Goal: Information Seeking & Learning: Learn about a topic

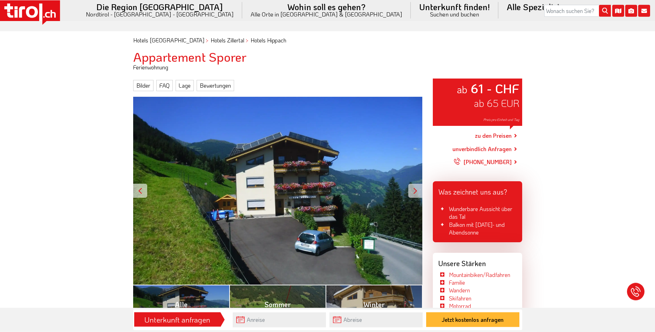
scroll to position [179, 0]
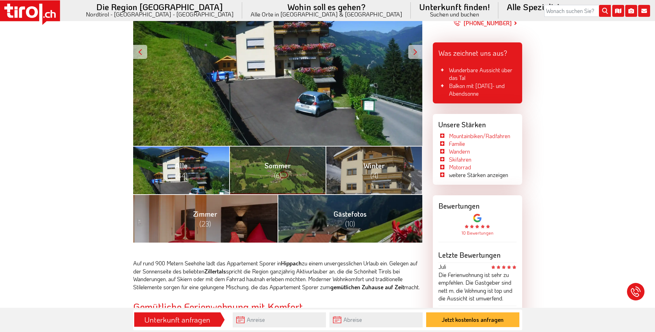
click at [185, 178] on span "(44)" at bounding box center [181, 175] width 12 height 9
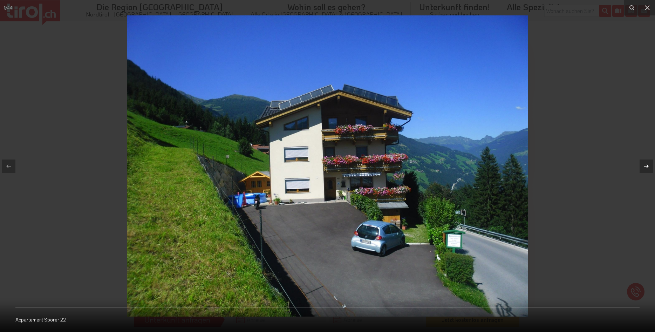
click at [648, 163] on icon at bounding box center [646, 166] width 8 height 8
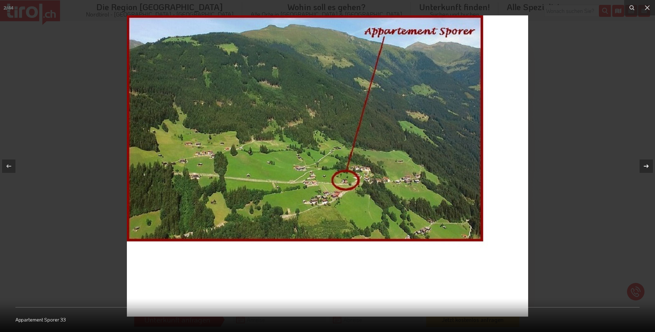
click at [648, 163] on icon at bounding box center [646, 166] width 8 height 8
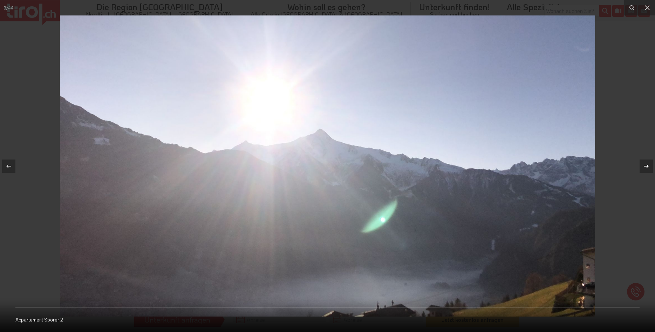
click at [648, 163] on icon at bounding box center [646, 166] width 8 height 8
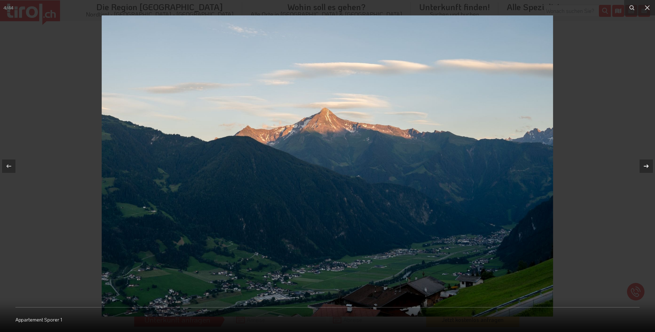
click at [648, 163] on icon at bounding box center [646, 166] width 8 height 8
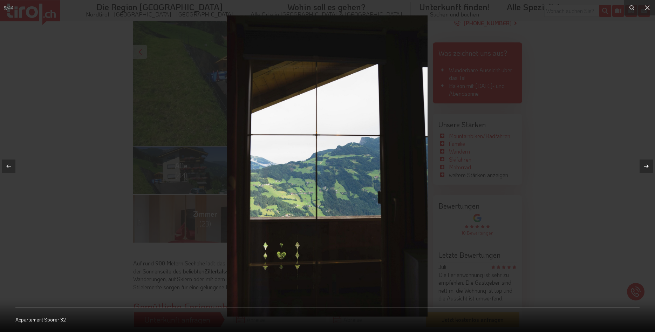
click at [648, 163] on icon at bounding box center [646, 166] width 8 height 8
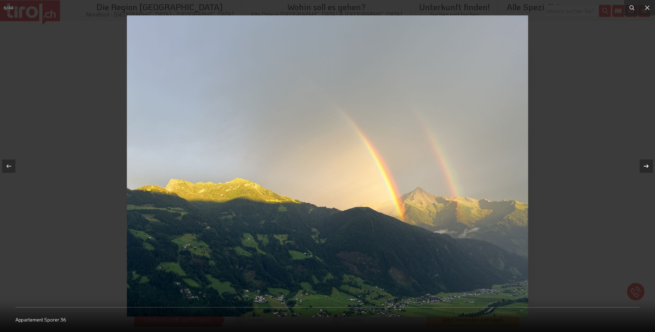
click at [648, 163] on icon at bounding box center [646, 166] width 8 height 8
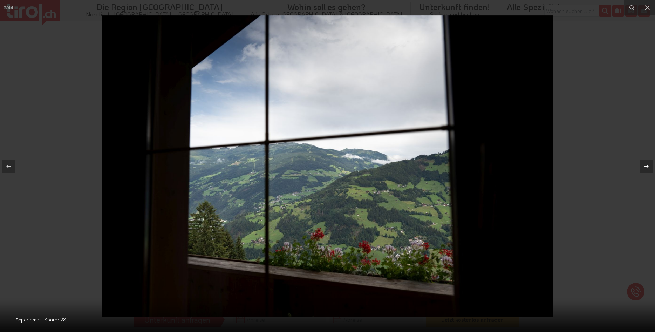
click at [648, 163] on icon at bounding box center [646, 166] width 8 height 8
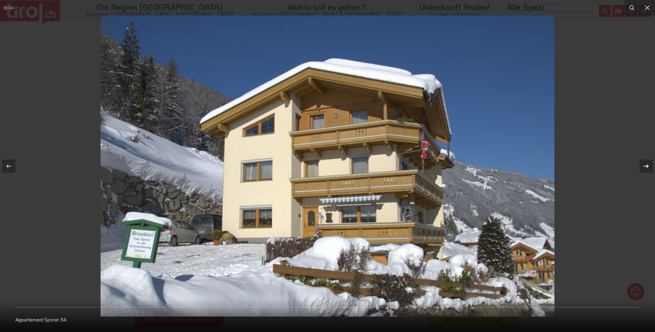
click at [648, 163] on icon at bounding box center [646, 166] width 8 height 8
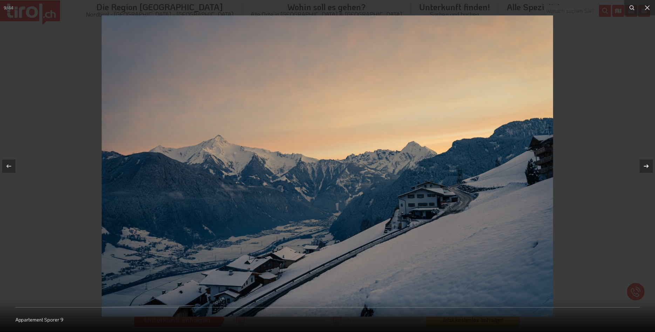
click at [648, 163] on icon at bounding box center [646, 166] width 8 height 8
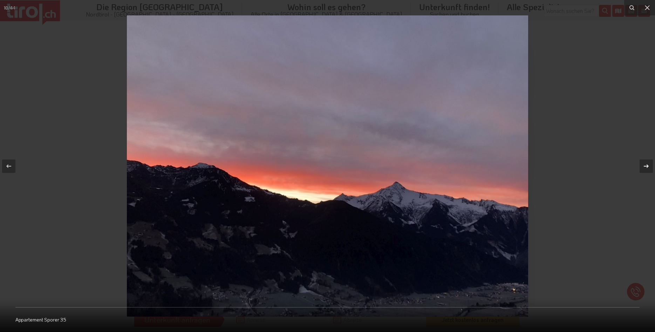
click at [648, 163] on icon at bounding box center [646, 166] width 8 height 8
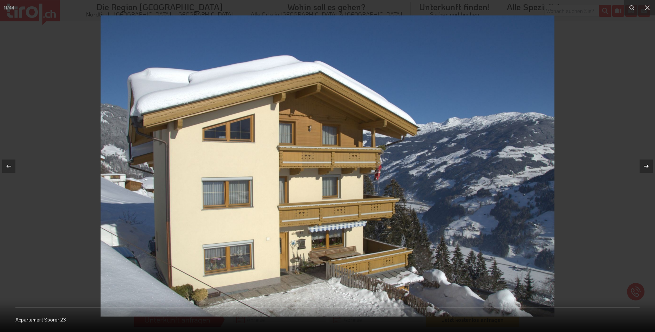
click at [648, 163] on icon at bounding box center [646, 166] width 8 height 8
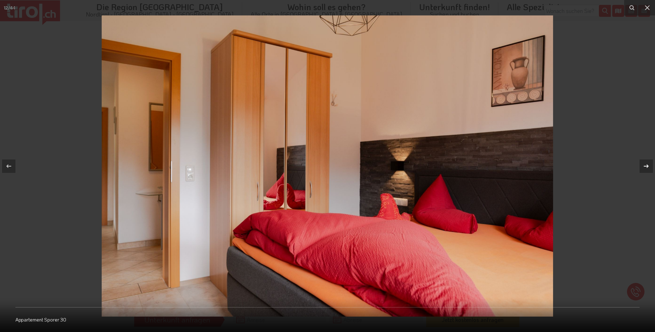
click at [648, 163] on icon at bounding box center [646, 166] width 8 height 8
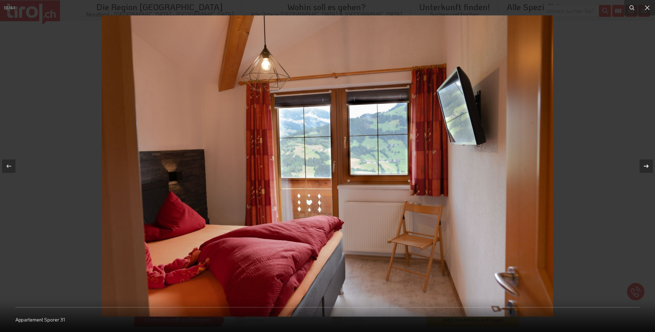
click at [648, 163] on icon at bounding box center [646, 166] width 8 height 8
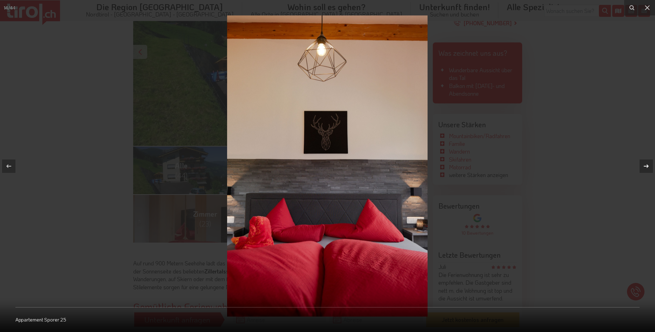
click at [648, 163] on icon at bounding box center [646, 166] width 8 height 8
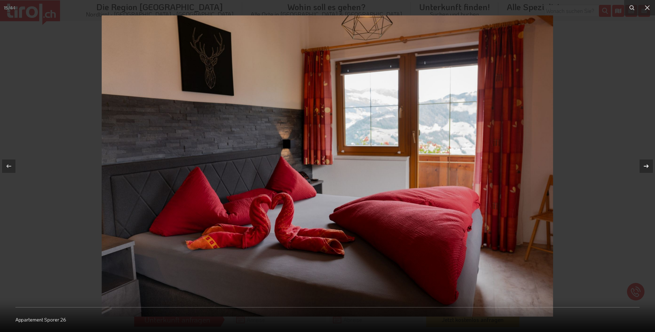
click at [648, 163] on icon at bounding box center [646, 166] width 8 height 8
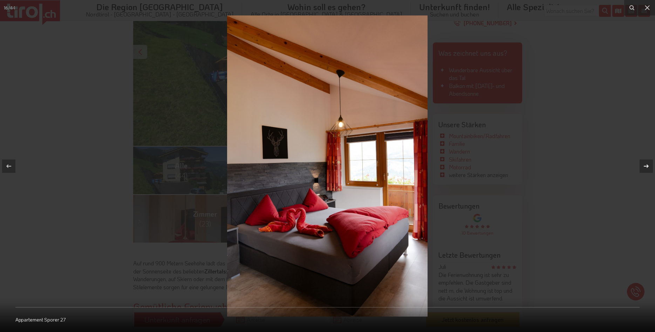
click at [648, 163] on icon at bounding box center [646, 166] width 8 height 8
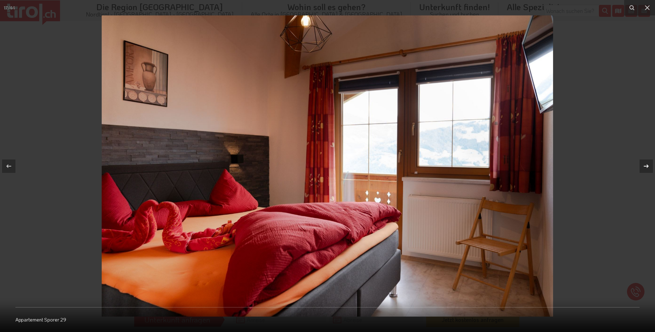
click at [648, 163] on icon at bounding box center [646, 166] width 8 height 8
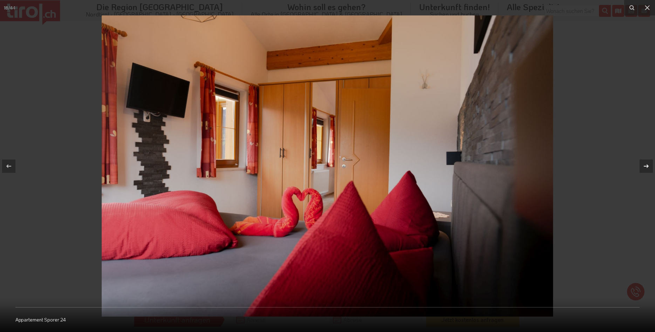
click at [648, 163] on icon at bounding box center [646, 166] width 8 height 8
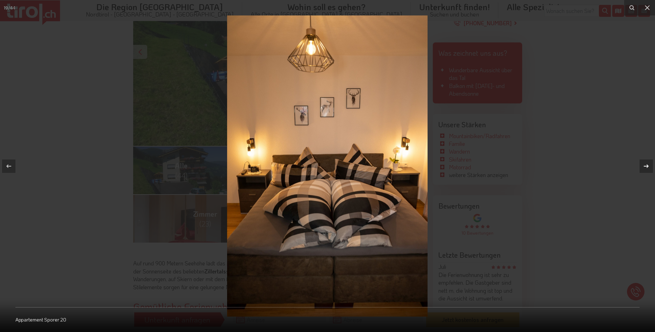
click at [648, 163] on icon at bounding box center [646, 166] width 8 height 8
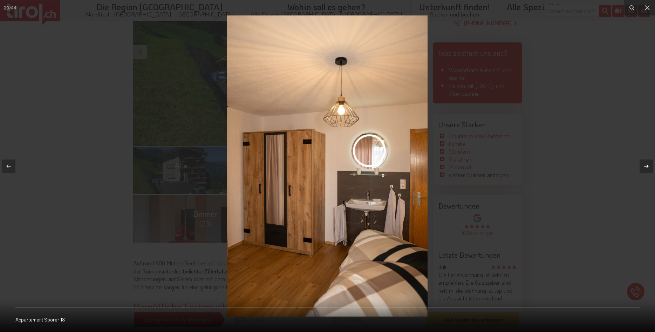
click at [648, 163] on icon at bounding box center [646, 166] width 8 height 8
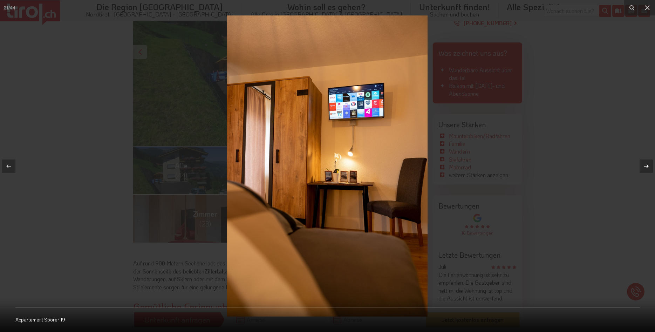
click at [648, 163] on icon at bounding box center [646, 166] width 8 height 8
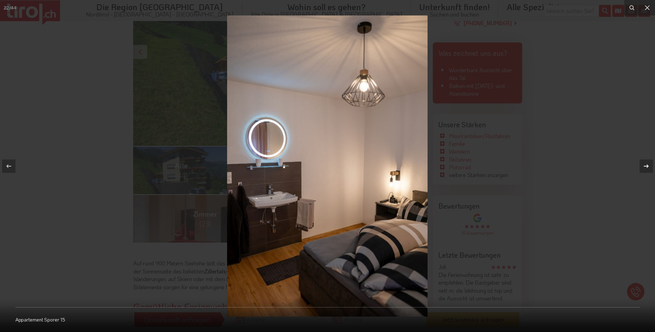
click at [648, 163] on icon at bounding box center [646, 166] width 8 height 8
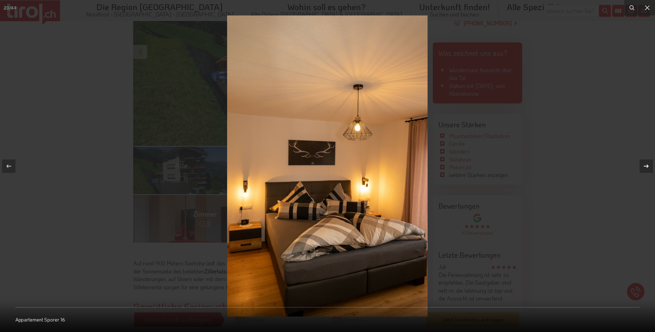
click at [648, 163] on icon at bounding box center [646, 166] width 8 height 8
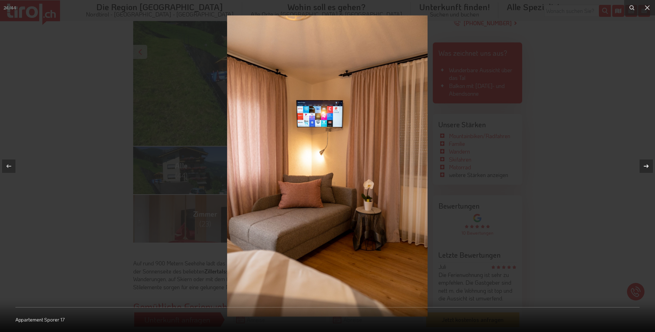
click at [648, 163] on icon at bounding box center [646, 166] width 8 height 8
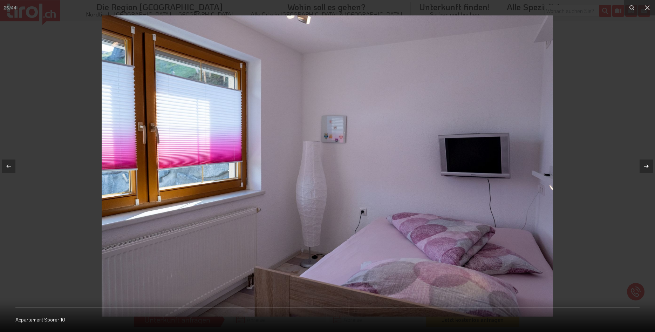
click at [648, 163] on icon at bounding box center [646, 166] width 8 height 8
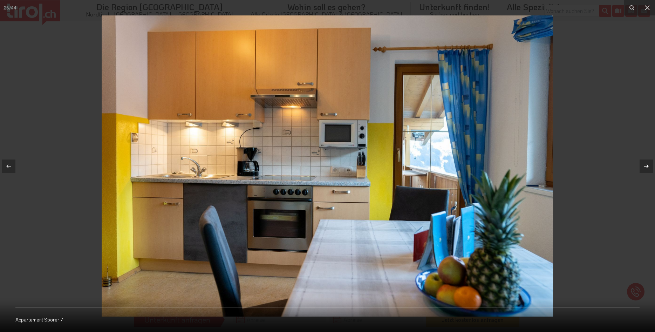
click at [648, 163] on icon at bounding box center [646, 166] width 8 height 8
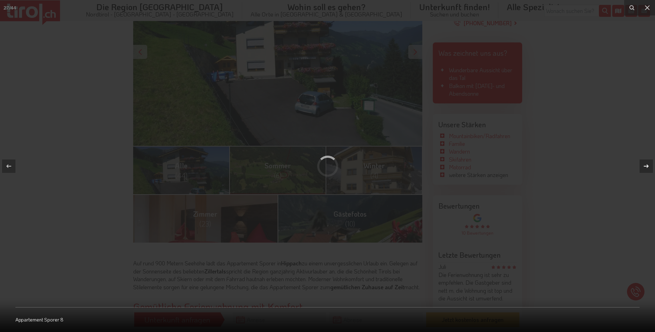
click at [648, 163] on icon at bounding box center [646, 166] width 8 height 8
click at [609, 151] on div at bounding box center [327, 166] width 655 height 332
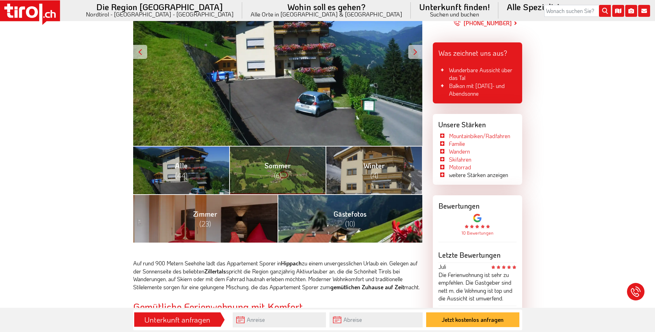
click at [358, 219] on link "Gästefotos (10)" at bounding box center [349, 218] width 145 height 48
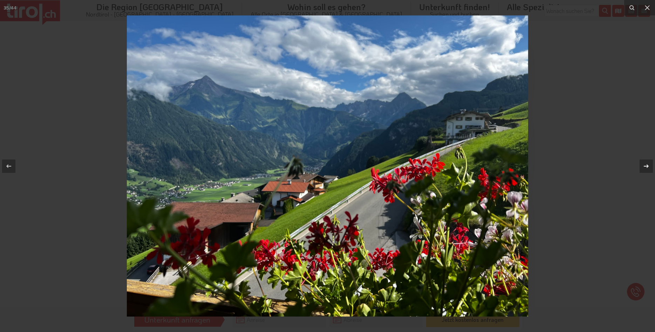
click at [645, 166] on icon at bounding box center [646, 166] width 8 height 8
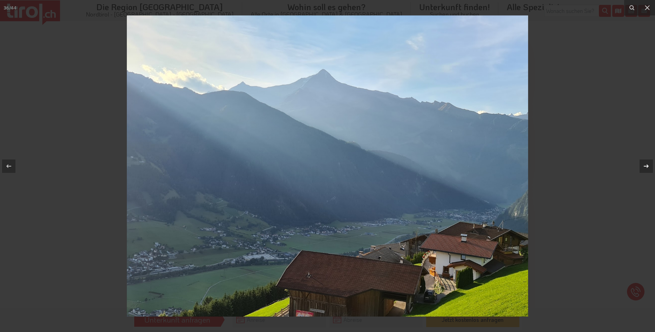
click at [645, 166] on icon at bounding box center [646, 166] width 8 height 8
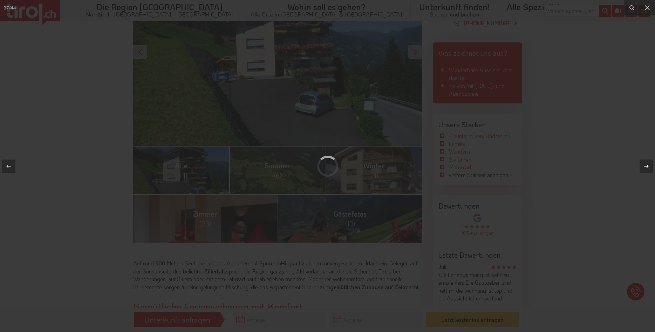
click at [645, 166] on icon at bounding box center [646, 166] width 8 height 8
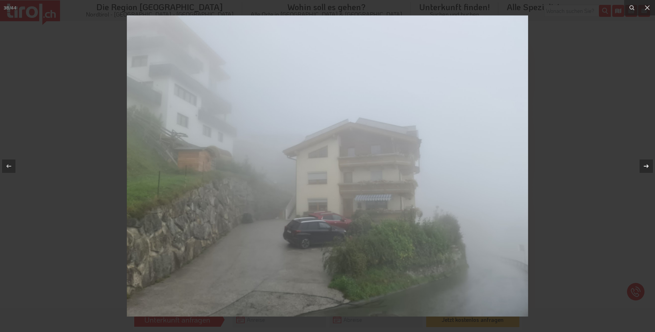
click at [641, 164] on div at bounding box center [645, 165] width 13 height 13
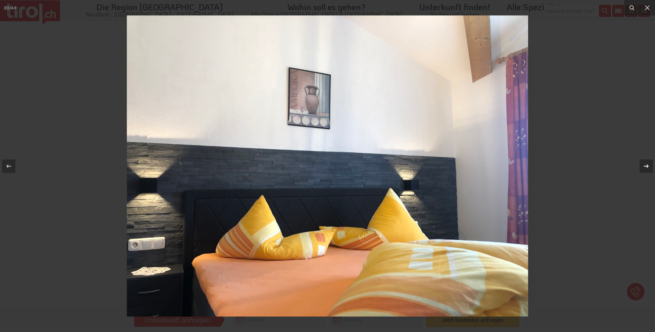
click at [644, 164] on icon at bounding box center [646, 166] width 8 height 8
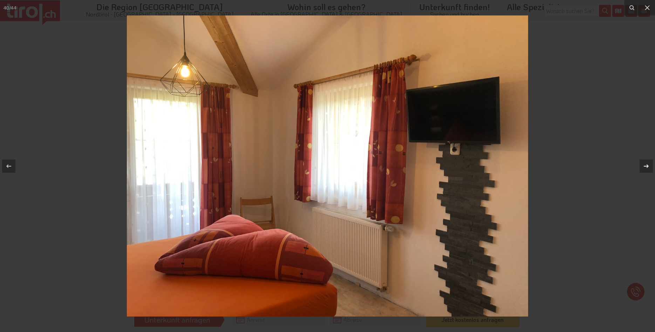
click at [644, 164] on icon at bounding box center [646, 166] width 8 height 8
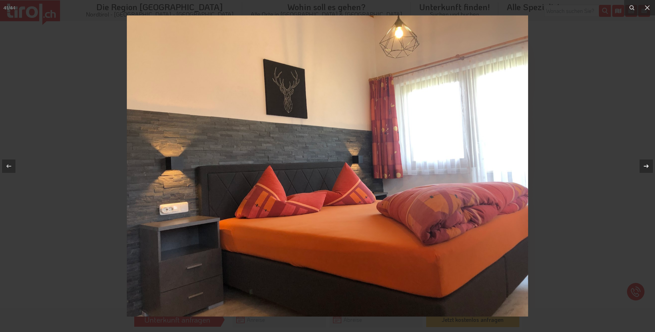
click at [644, 164] on icon at bounding box center [646, 166] width 8 height 8
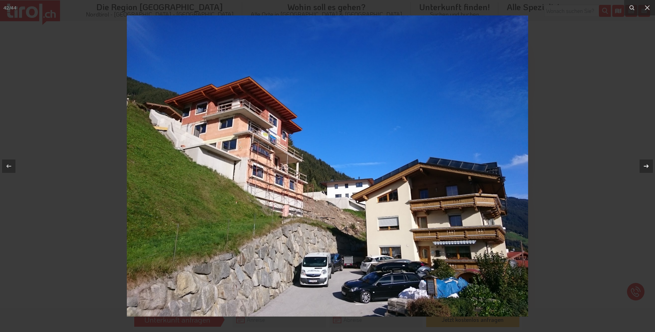
click at [644, 164] on icon at bounding box center [646, 166] width 8 height 8
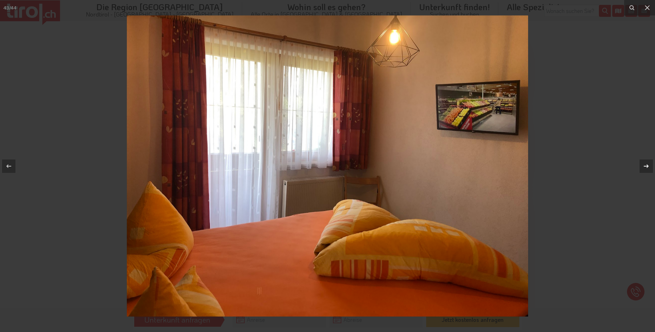
click at [644, 164] on icon at bounding box center [646, 166] width 8 height 8
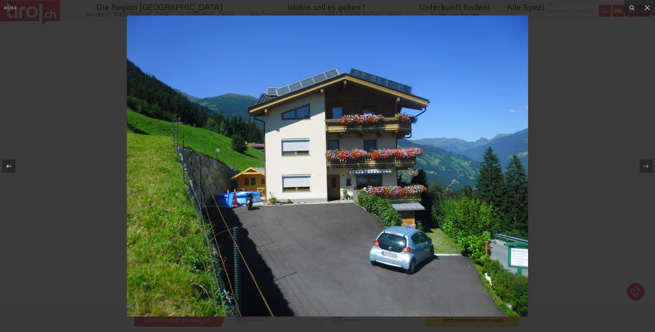
click at [609, 122] on div at bounding box center [327, 166] width 655 height 332
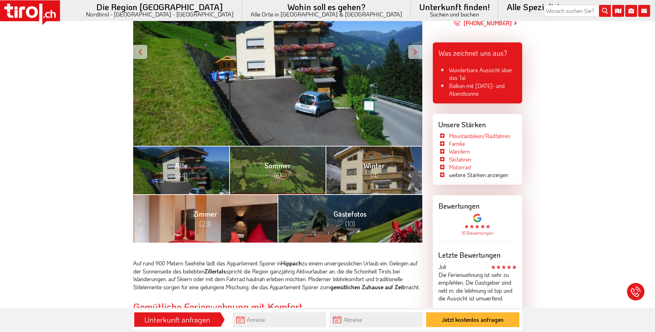
click at [208, 210] on span "Zimmer (23)" at bounding box center [205, 218] width 24 height 19
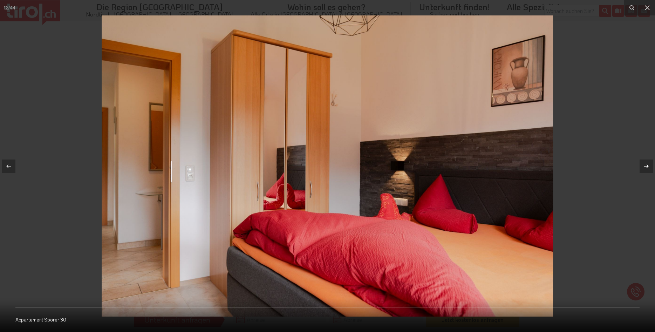
click at [644, 168] on icon at bounding box center [646, 166] width 8 height 8
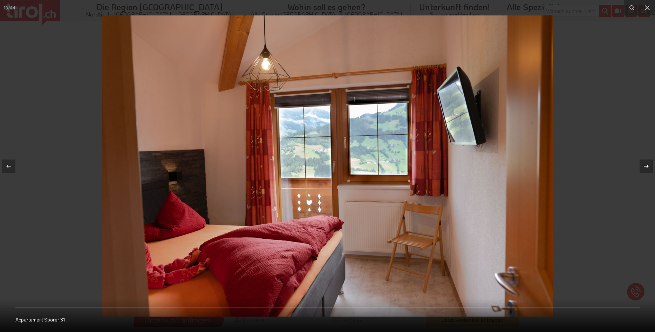
click at [644, 168] on icon at bounding box center [646, 166] width 8 height 8
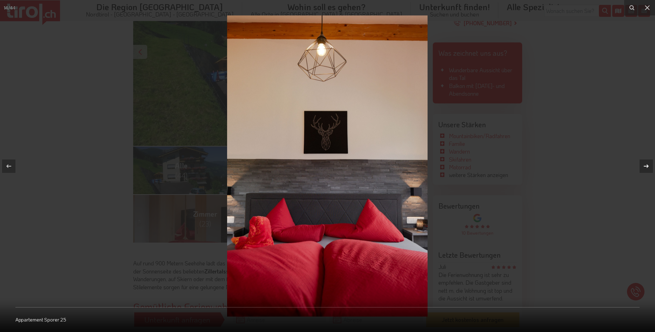
click at [644, 168] on icon at bounding box center [646, 166] width 8 height 8
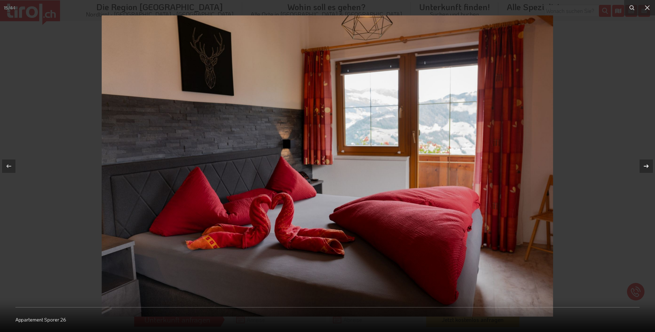
click at [644, 168] on icon at bounding box center [646, 166] width 8 height 8
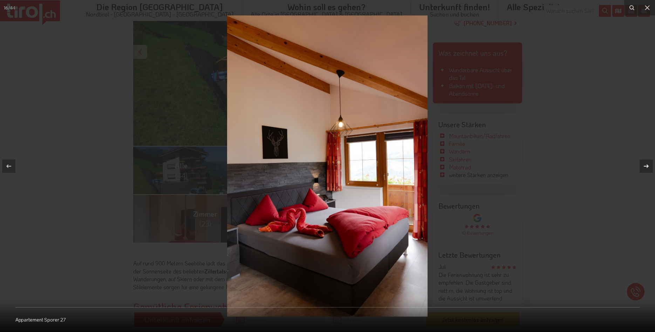
click at [644, 168] on icon at bounding box center [646, 166] width 8 height 8
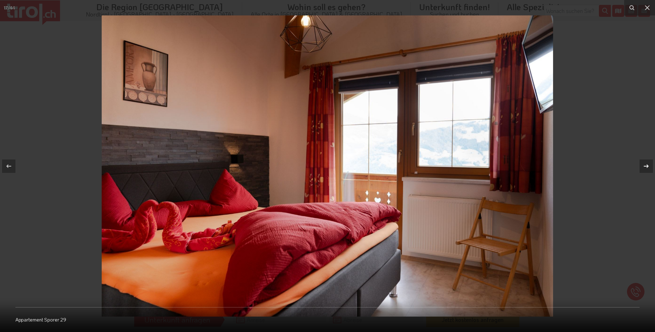
click at [644, 168] on icon at bounding box center [646, 166] width 8 height 8
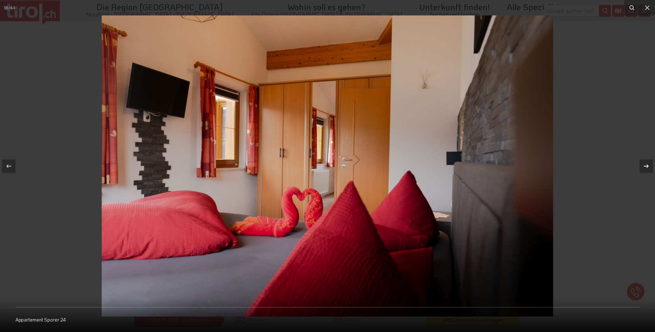
click at [644, 168] on icon at bounding box center [646, 166] width 8 height 8
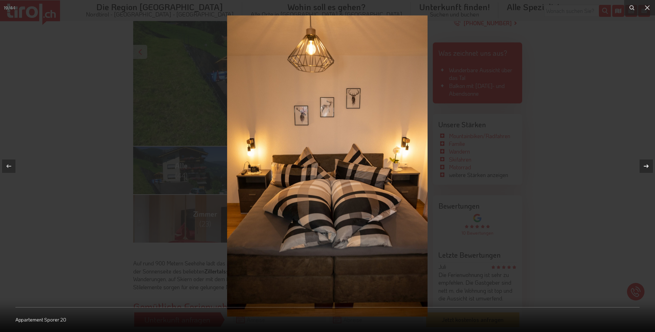
click at [644, 168] on icon at bounding box center [646, 166] width 8 height 8
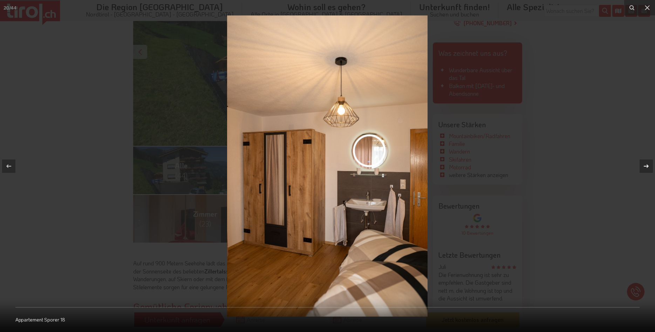
click at [644, 168] on icon at bounding box center [646, 166] width 8 height 8
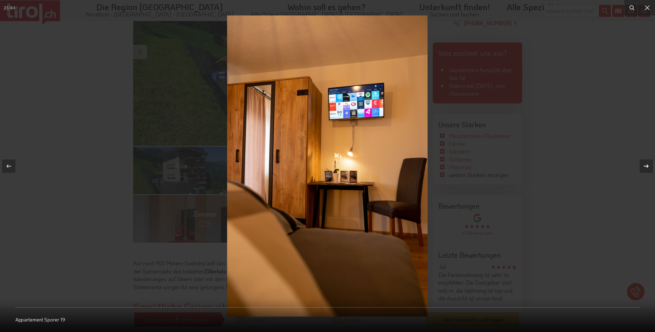
click at [644, 168] on icon at bounding box center [646, 166] width 8 height 8
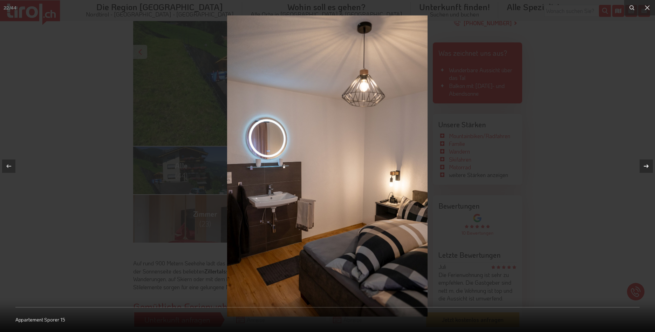
click at [644, 168] on icon at bounding box center [646, 166] width 8 height 8
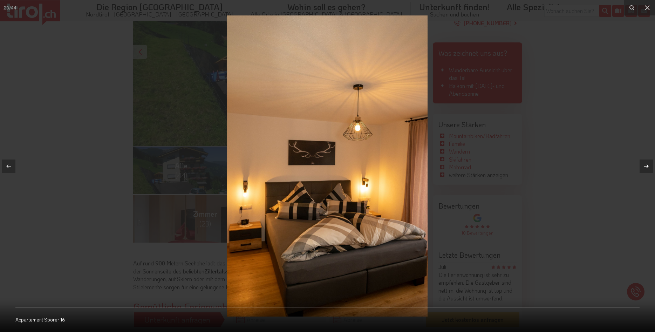
click at [644, 168] on icon at bounding box center [646, 166] width 8 height 8
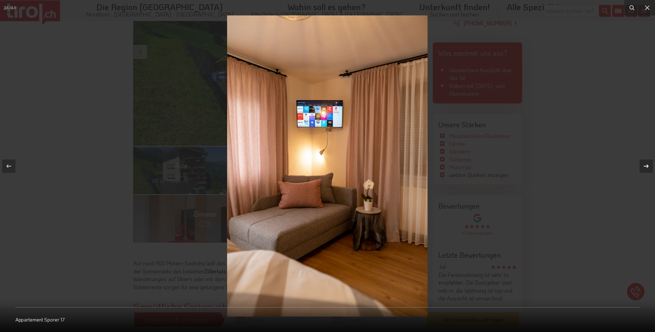
click at [644, 168] on icon at bounding box center [646, 166] width 8 height 8
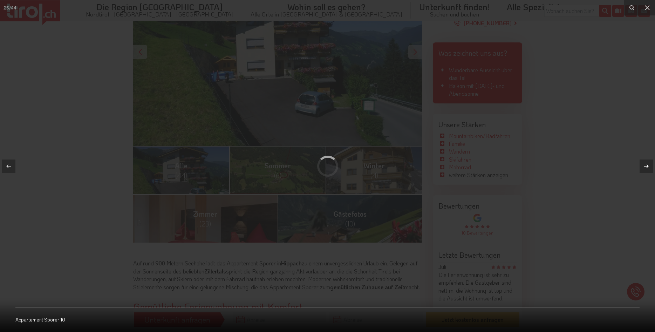
click at [644, 168] on icon at bounding box center [646, 166] width 8 height 8
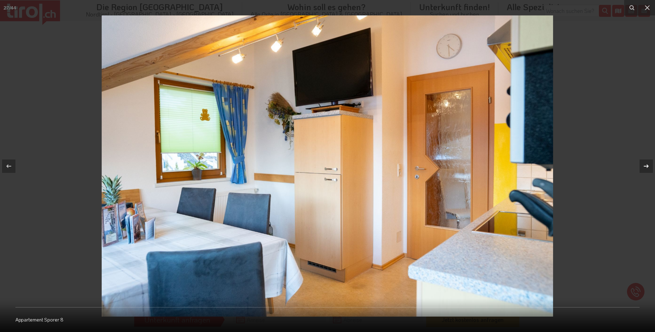
click at [645, 166] on icon at bounding box center [646, 166] width 5 height 4
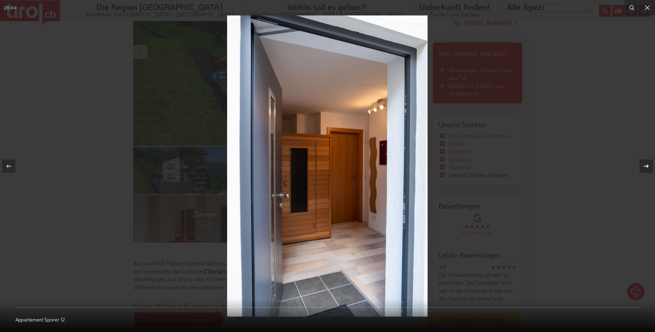
click at [645, 166] on icon at bounding box center [646, 166] width 5 height 4
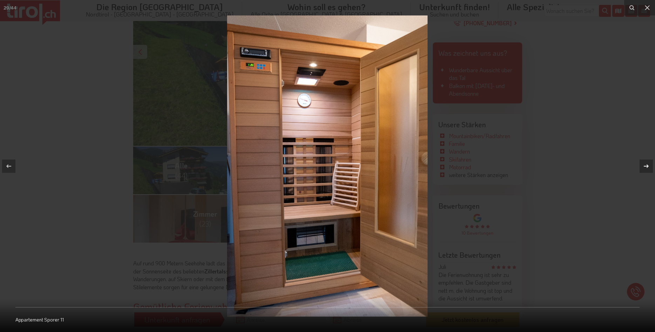
click at [645, 166] on icon at bounding box center [646, 166] width 5 height 4
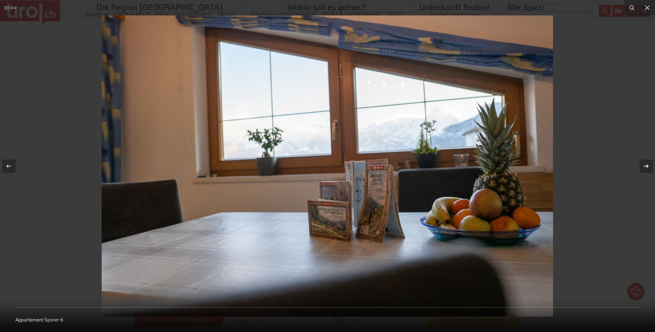
click at [645, 166] on icon at bounding box center [646, 166] width 5 height 4
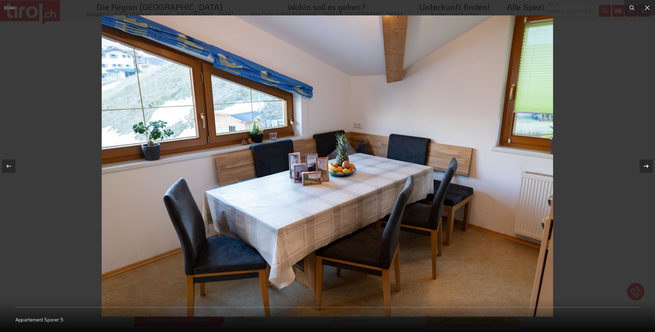
click at [645, 166] on icon at bounding box center [646, 166] width 5 height 4
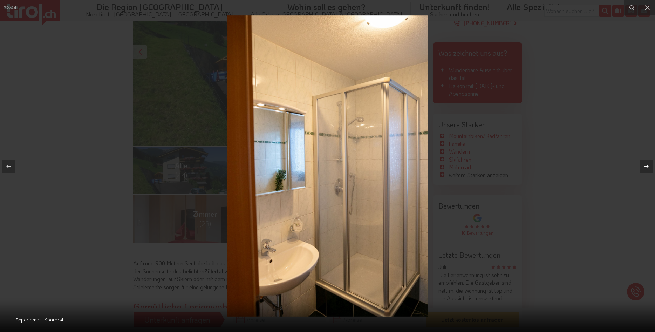
click at [645, 166] on icon at bounding box center [646, 166] width 5 height 4
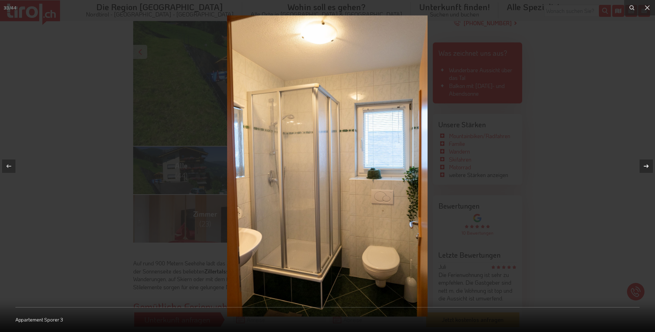
click at [645, 166] on icon at bounding box center [646, 166] width 5 height 4
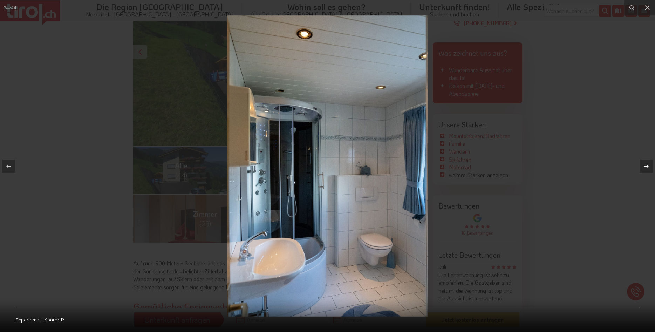
click at [645, 166] on icon at bounding box center [646, 166] width 5 height 4
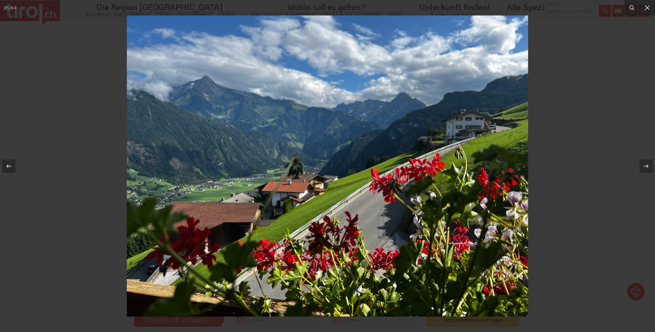
click at [611, 147] on div at bounding box center [327, 166] width 655 height 332
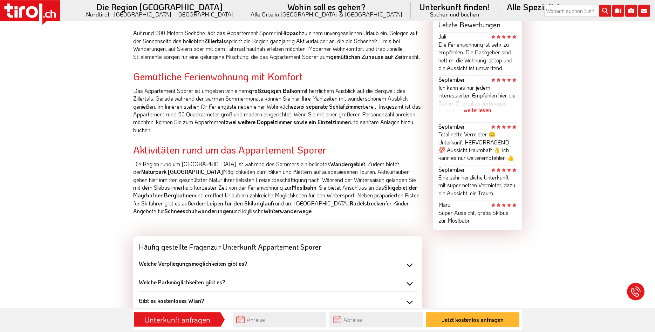
scroll to position [429, 0]
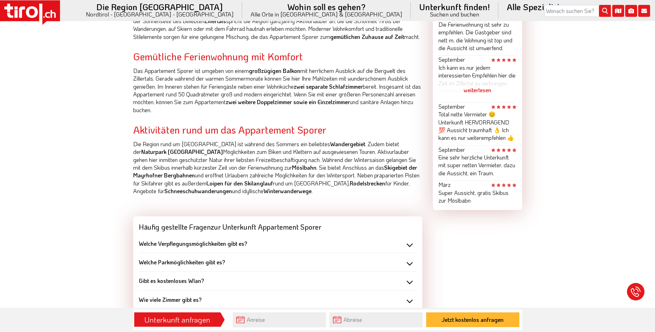
click at [410, 247] on div "Welche Verpflegungsmöglichkeiten gibt es?" at bounding box center [278, 244] width 278 height 8
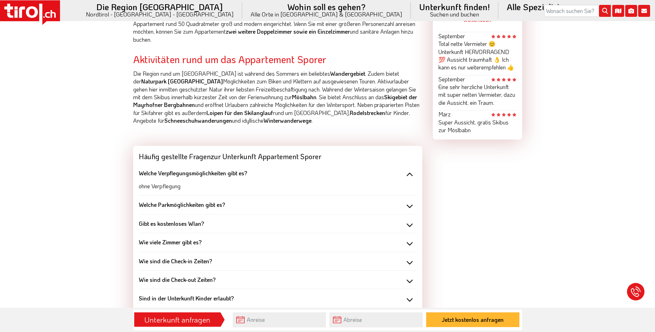
scroll to position [500, 0]
click at [408, 207] on div "Welche Parkmöglichkeiten gibt es?" at bounding box center [278, 204] width 278 height 8
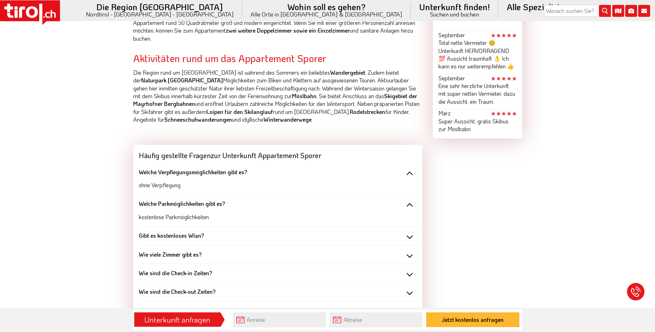
click at [409, 239] on div "Gibt es kostenloses Wlan?" at bounding box center [278, 236] width 278 height 8
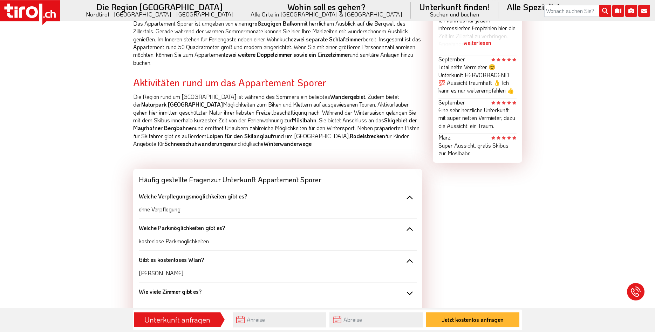
scroll to position [607, 0]
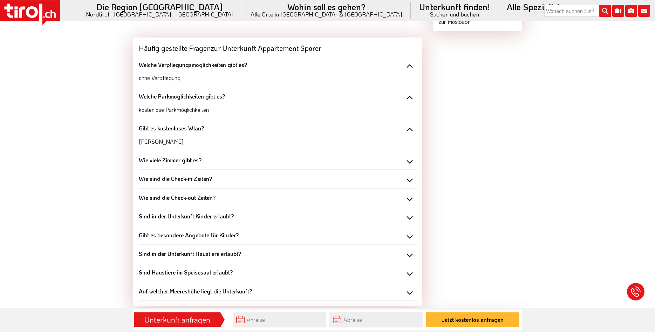
click at [406, 164] on div "Wie viele Zimmer gibt es?" at bounding box center [278, 160] width 278 height 8
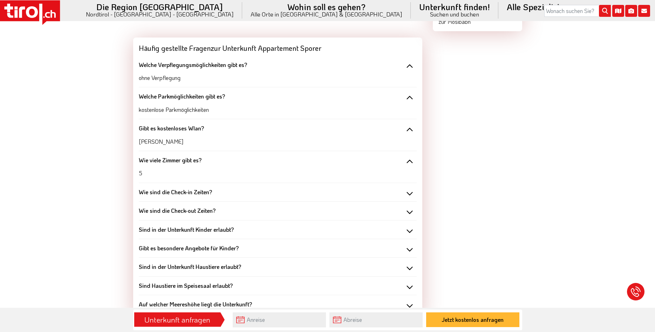
click at [408, 196] on div "Wie sind die Check-in Zeiten?" at bounding box center [278, 192] width 278 height 8
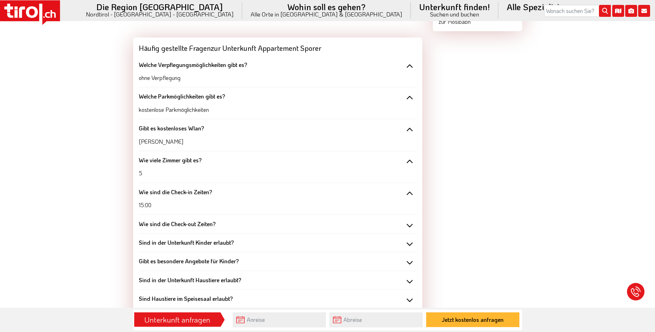
click at [410, 228] on div "Wie sind die Check-out Zeiten?" at bounding box center [278, 224] width 278 height 8
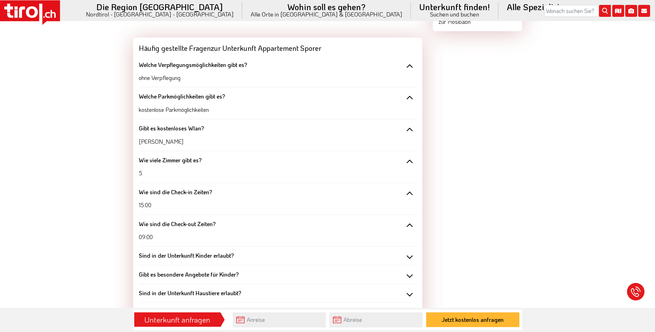
click at [410, 259] on div "Sind in der Unterkunft Kinder erlaubt?" at bounding box center [278, 256] width 278 height 8
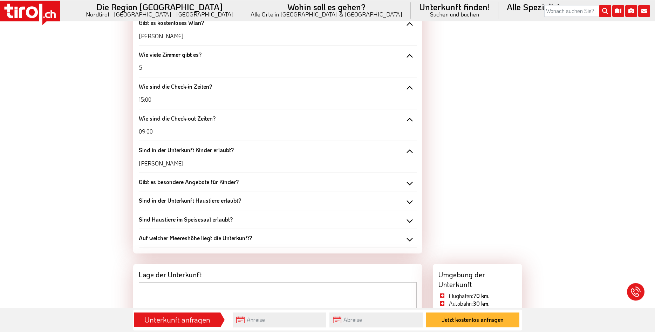
scroll to position [715, 0]
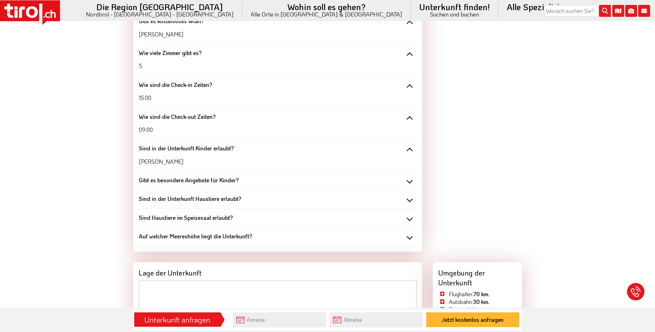
click at [411, 202] on div "Sind in der Unterkunft Haustiere erlaubt?" at bounding box center [278, 199] width 278 height 8
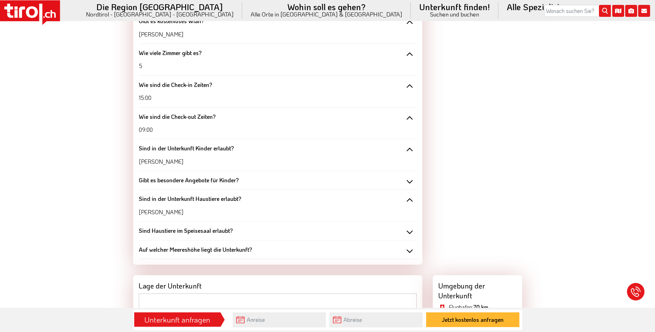
click at [410, 234] on div "Sind Haustiere im Speisesaal erlaubt?" at bounding box center [278, 231] width 278 height 8
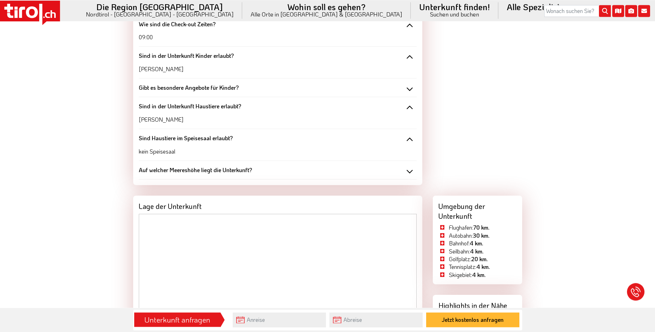
scroll to position [822, 0]
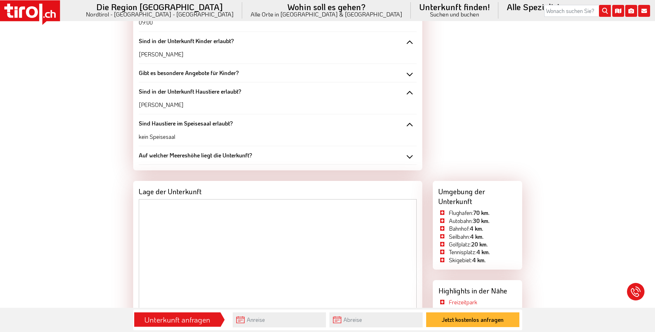
click at [410, 159] on div "Auf welcher Meereshöhe liegt die Unterkunft?" at bounding box center [278, 155] width 278 height 8
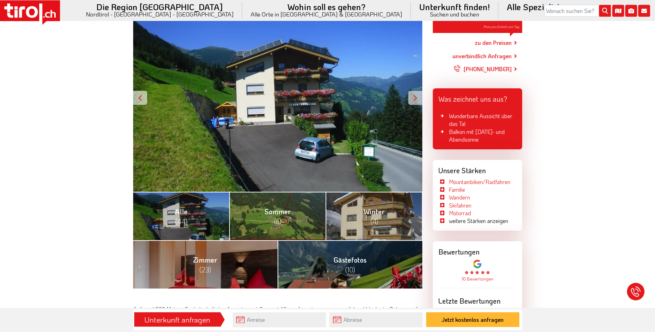
scroll to position [143, 0]
